Goal: Information Seeking & Learning: Learn about a topic

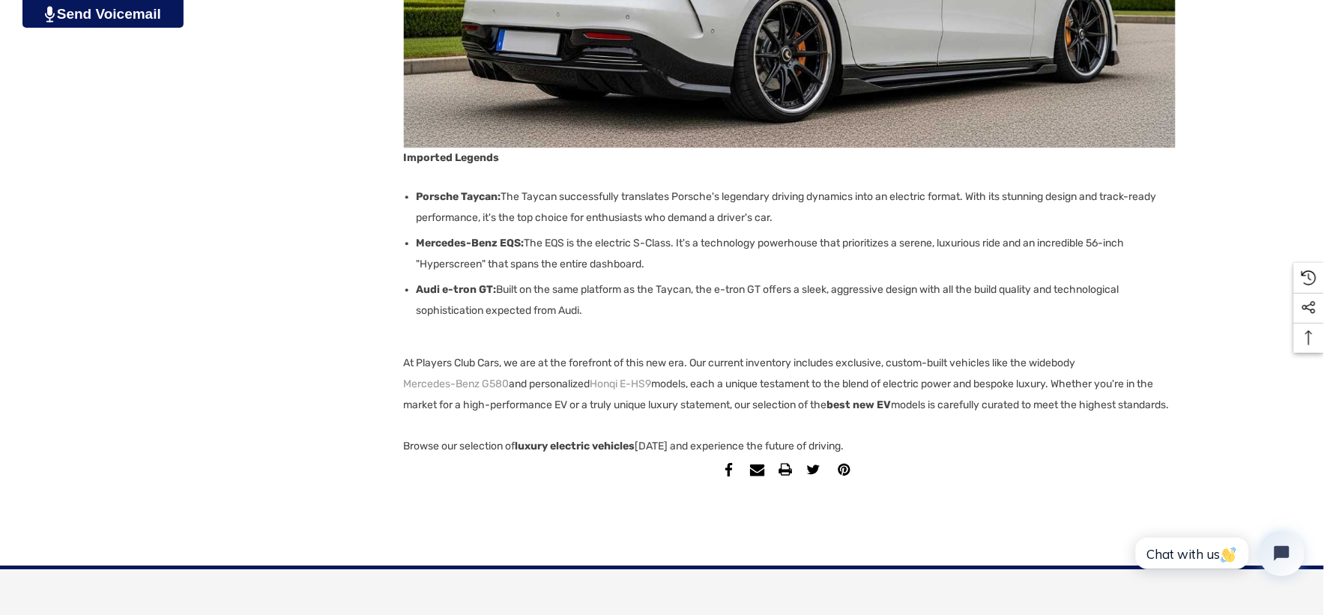
scroll to position [2913, 0]
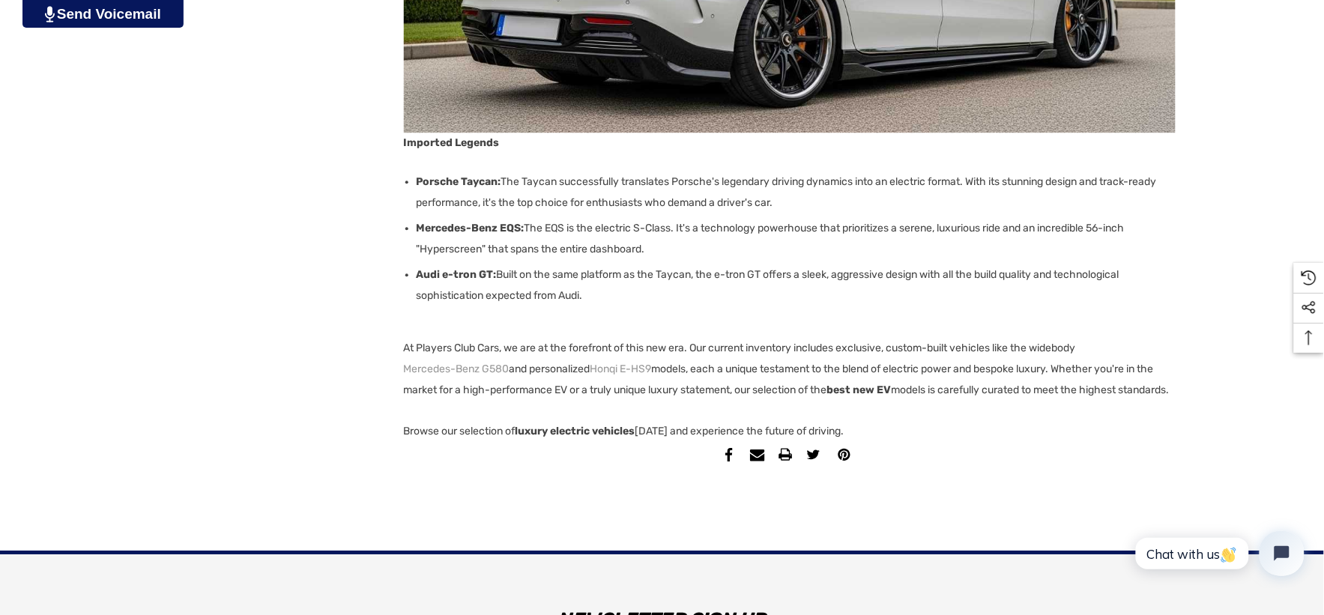
click at [641, 476] on ul "Facebook facebook facebook Email email email Print print print Twitter twitter" at bounding box center [790, 459] width 772 height 34
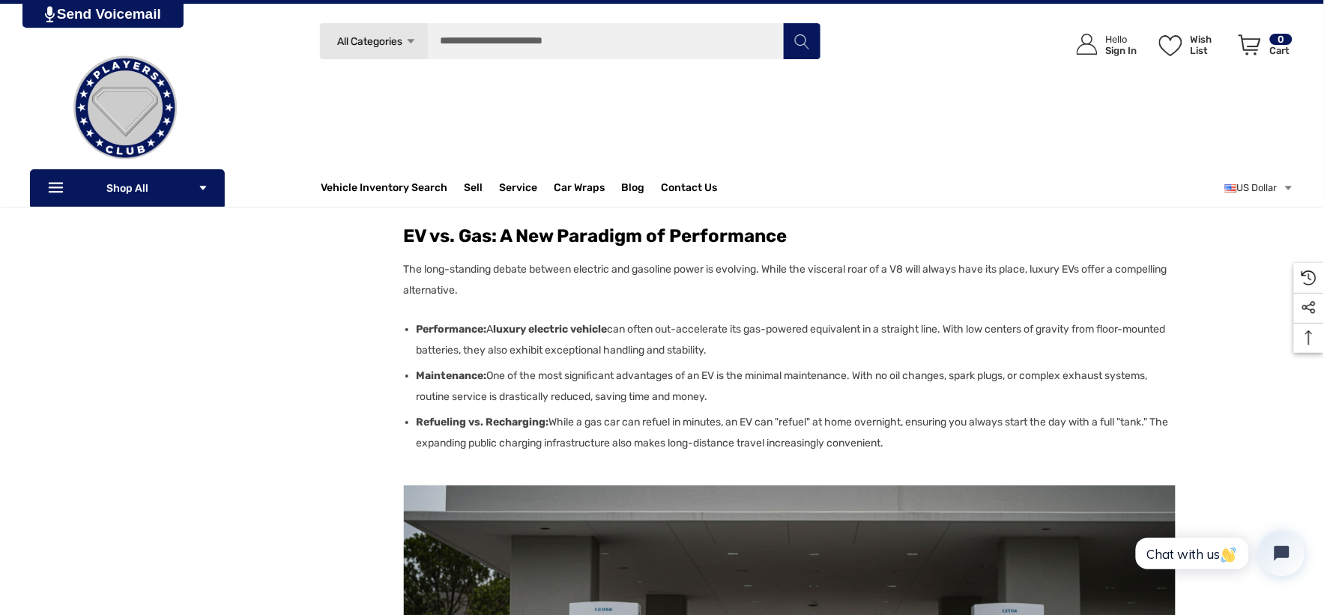
scroll to position [1415, 0]
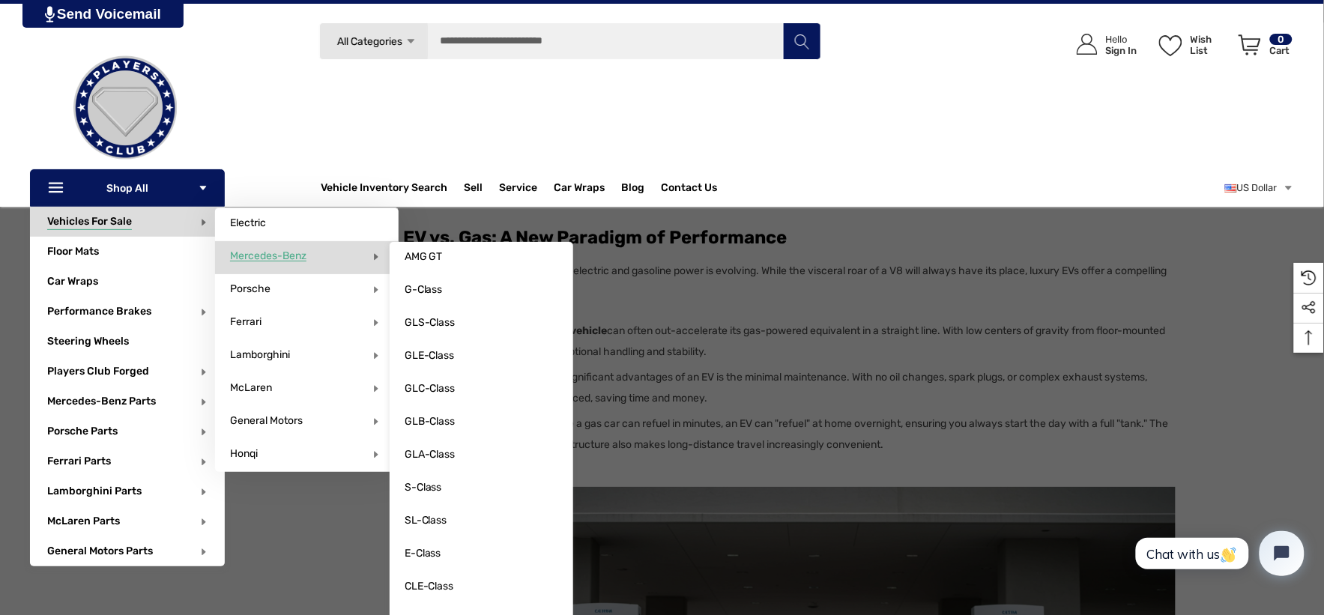
click at [255, 252] on span "Mercedes-Benz" at bounding box center [268, 255] width 76 height 13
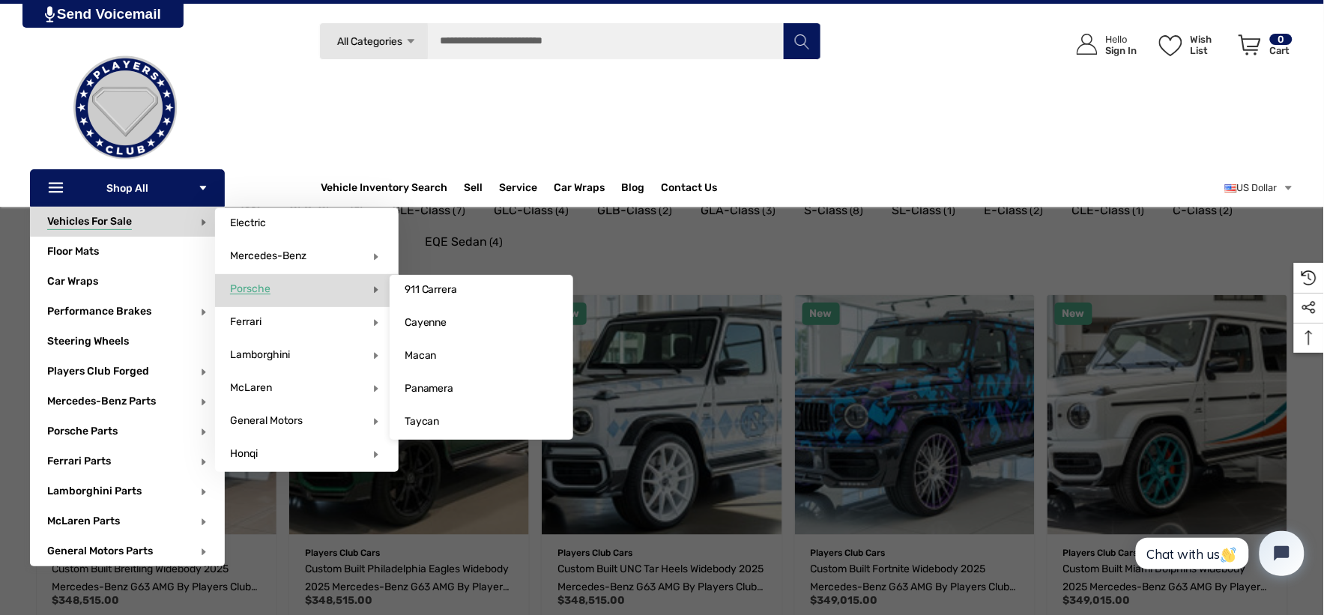
click at [252, 294] on span "Porsche" at bounding box center [250, 288] width 40 height 13
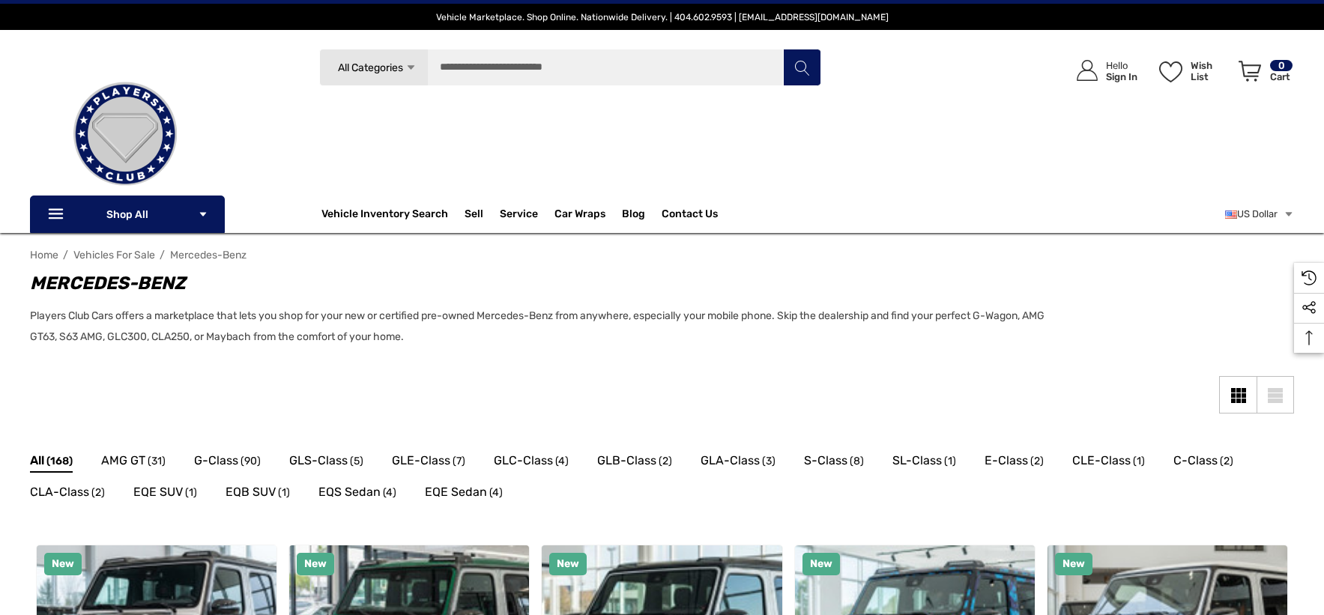
scroll to position [249, 0]
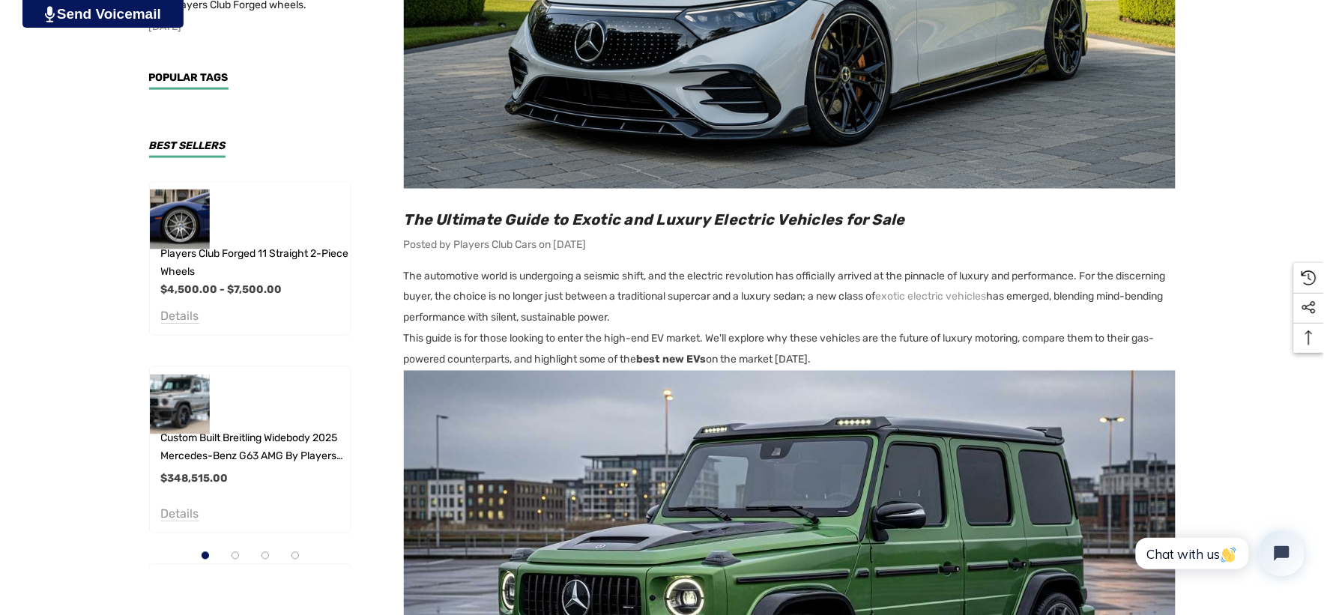
scroll to position [579, 0]
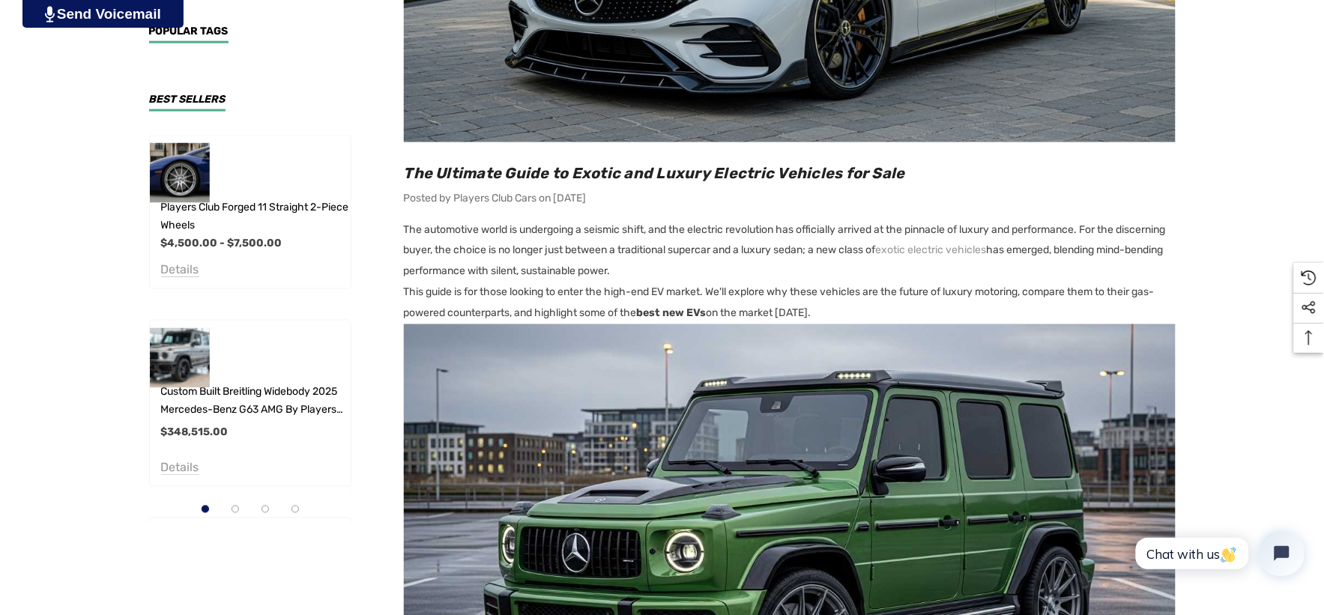
scroll to position [662, 0]
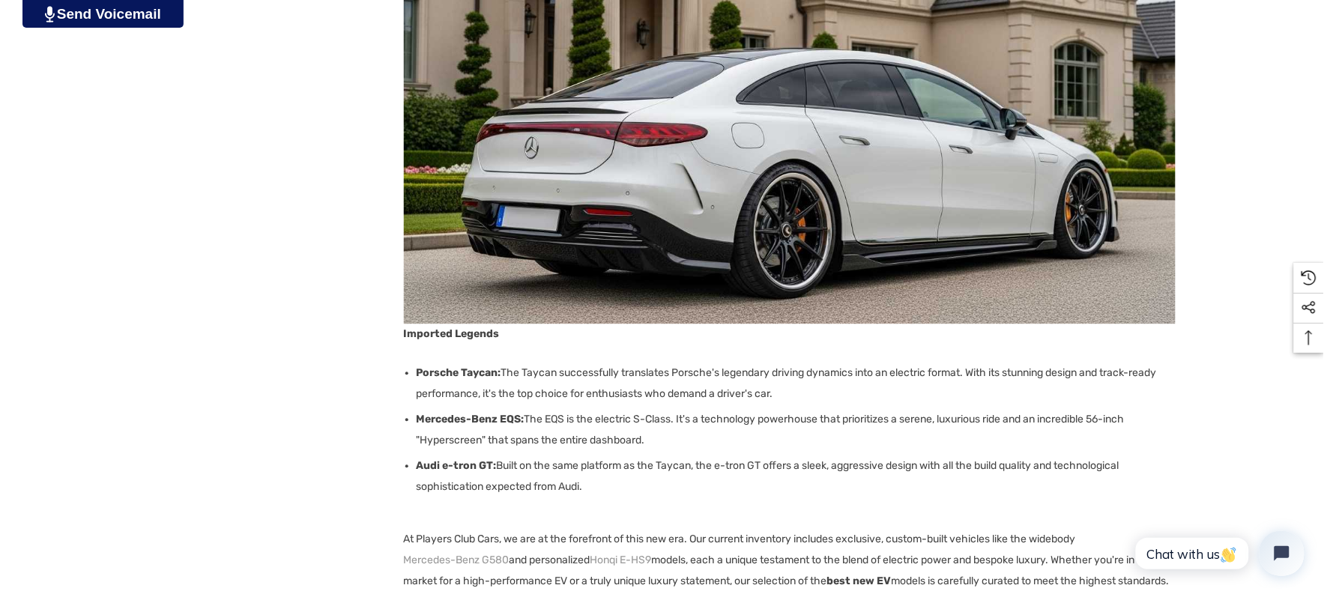
scroll to position [2910, 0]
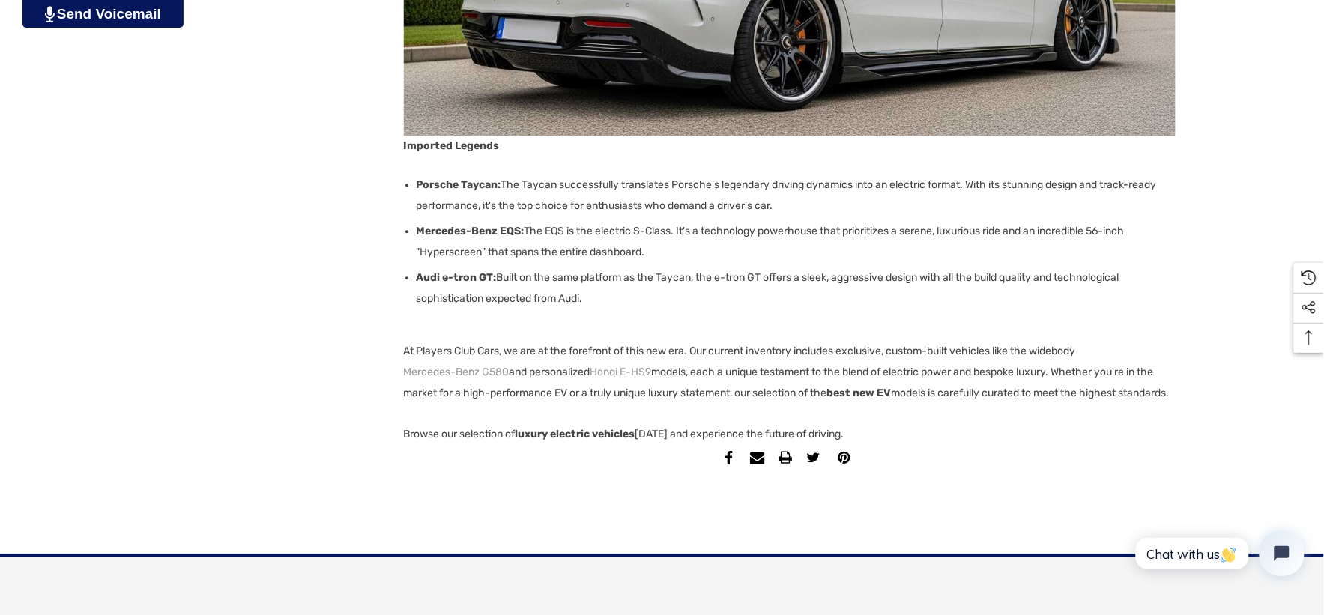
click at [572, 404] on p "At Players Club Cars, we are at the forefront of this new era. Our current inve…" at bounding box center [790, 372] width 772 height 63
copy div "The Ultimate Guide to Exotic and Luxury Electric Vehicles for Sale Posted by Pl…"
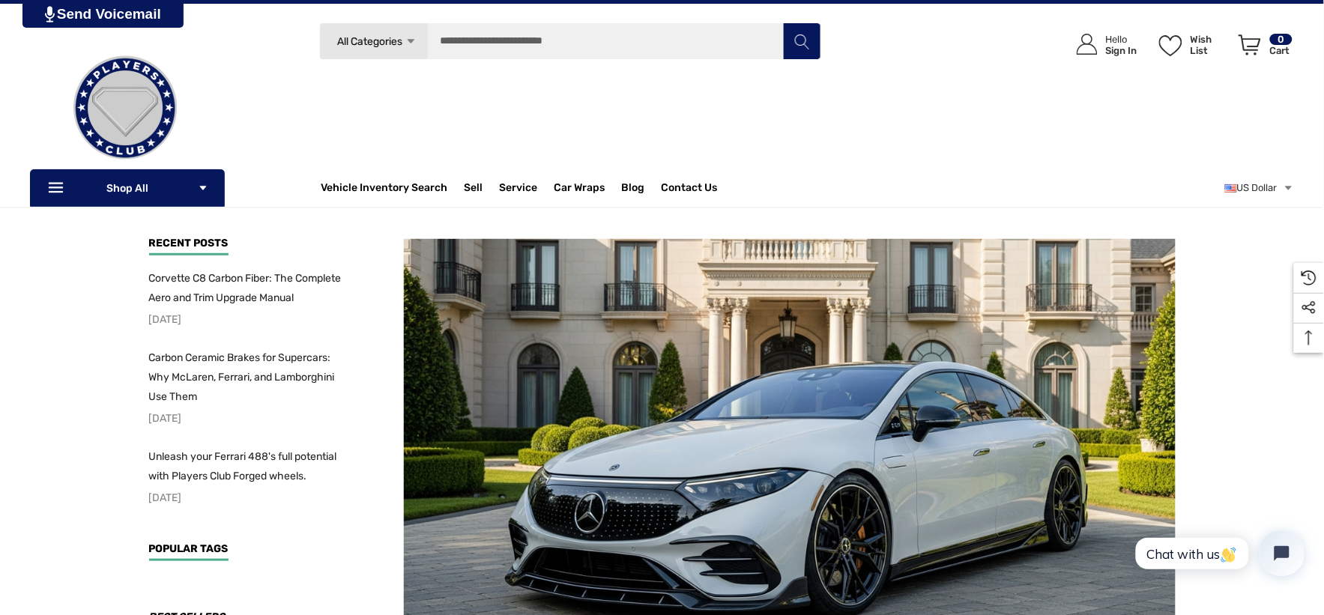
scroll to position [0, 0]
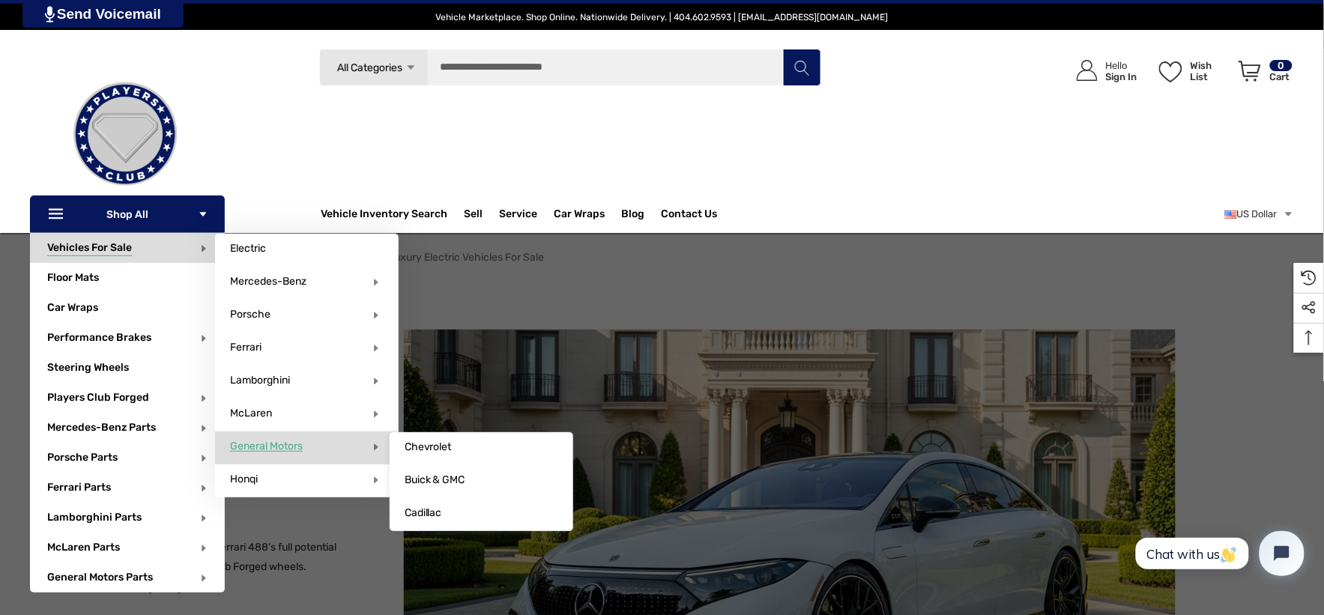
click at [257, 447] on span "General Motors" at bounding box center [266, 446] width 73 height 13
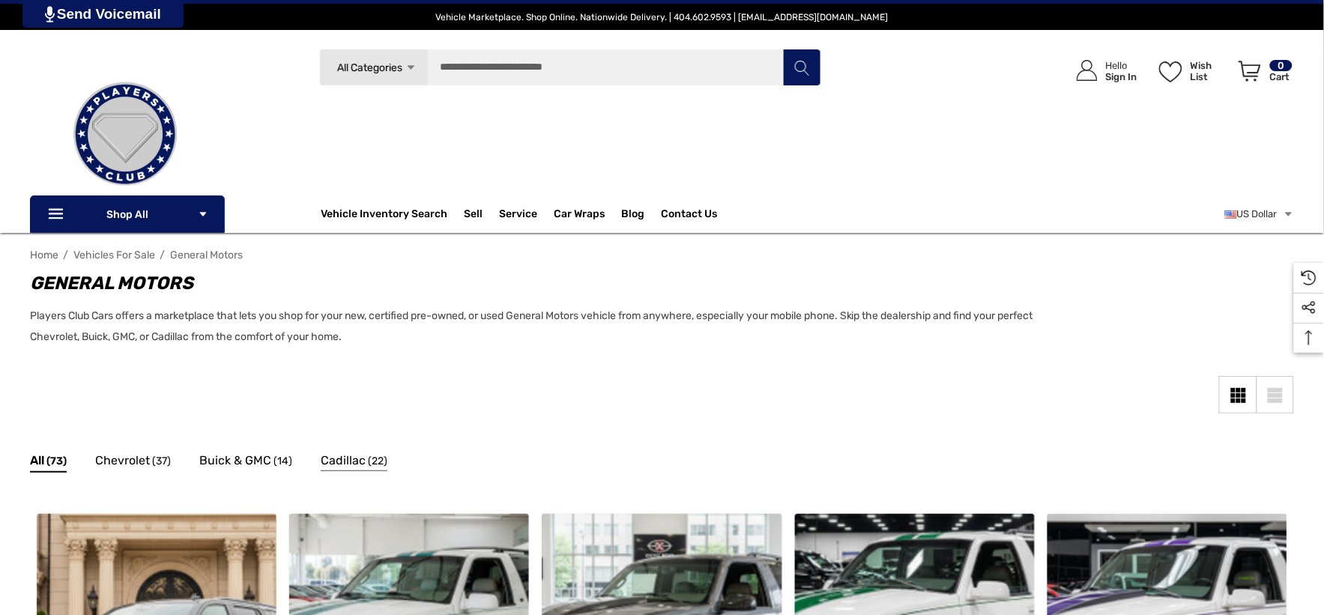
click at [341, 458] on span "Cadillac" at bounding box center [343, 460] width 45 height 19
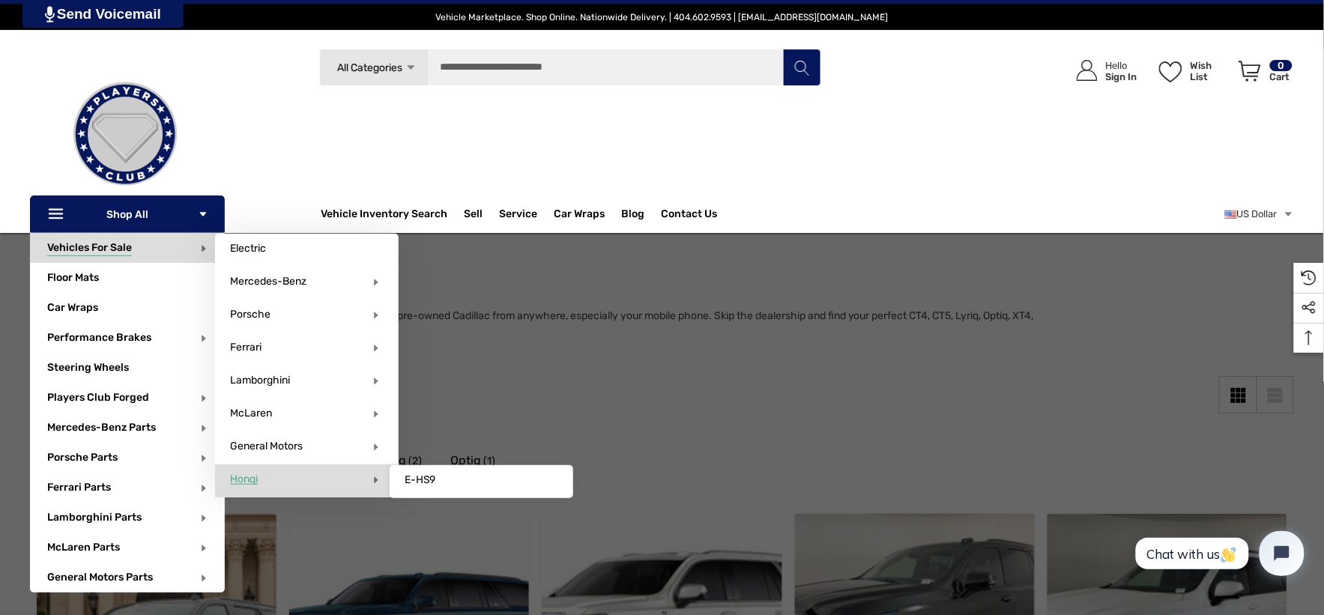
click at [248, 483] on span "Honqi" at bounding box center [244, 479] width 28 height 13
click at [249, 483] on span "Honqi" at bounding box center [244, 479] width 28 height 13
